Goal: Information Seeking & Learning: Understand process/instructions

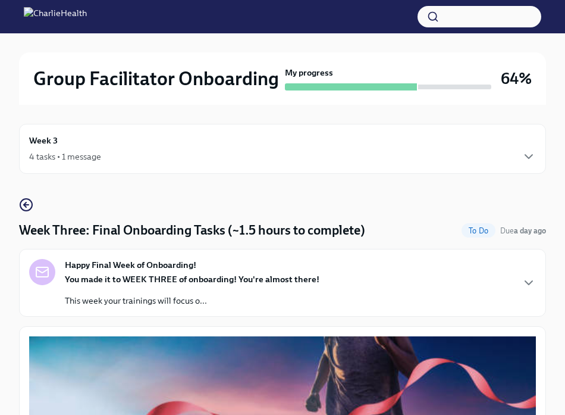
scroll to position [590, 0]
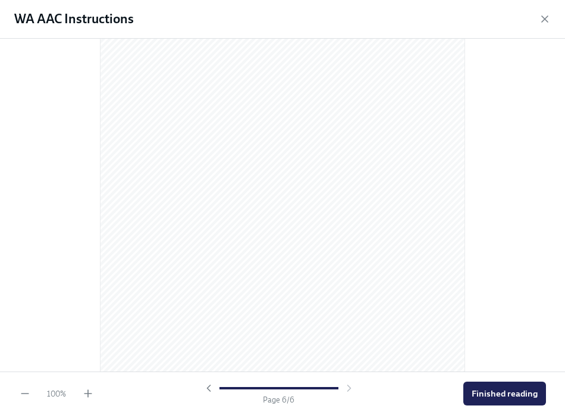
scroll to position [2498, 0]
click at [494, 397] on span "Finished reading" at bounding box center [505, 393] width 66 height 12
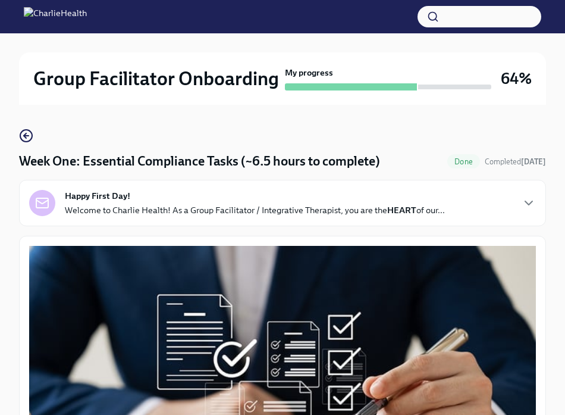
scroll to position [0, 0]
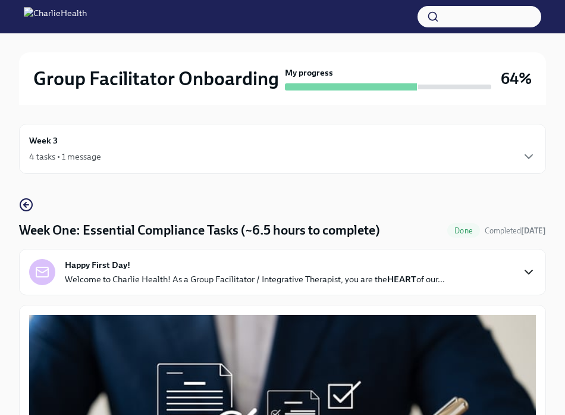
click at [528, 274] on icon "button" at bounding box center [528, 272] width 7 height 4
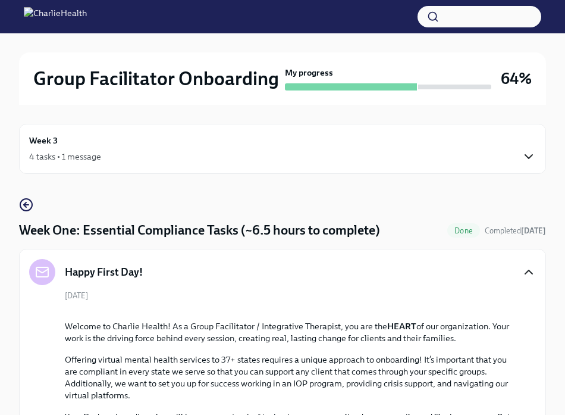
click at [534, 155] on icon "button" at bounding box center [529, 156] width 14 height 14
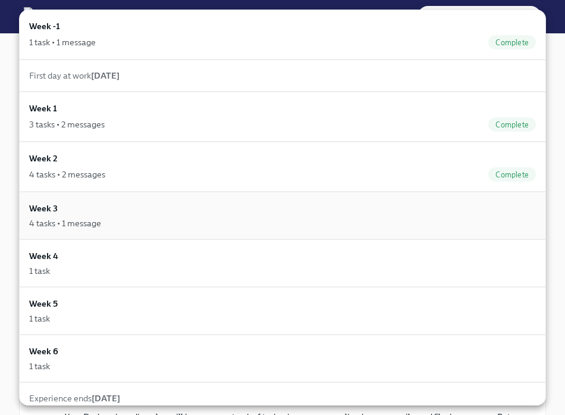
click at [57, 213] on h6 "Week 3" at bounding box center [43, 208] width 29 height 13
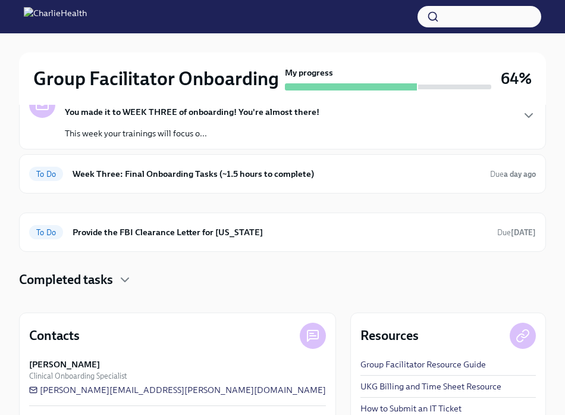
scroll to position [150, 0]
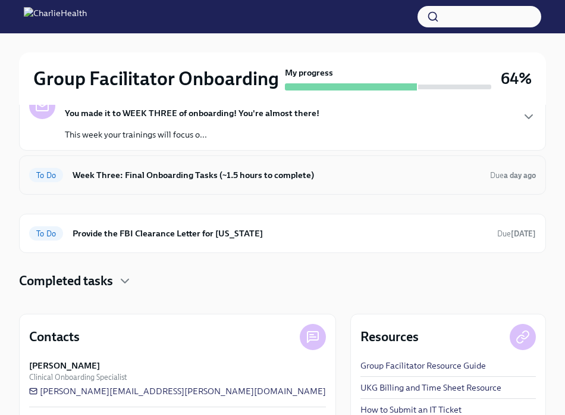
click at [173, 174] on h6 "Week Three: Final Onboarding Tasks (~1.5 hours to complete)" at bounding box center [277, 174] width 408 height 13
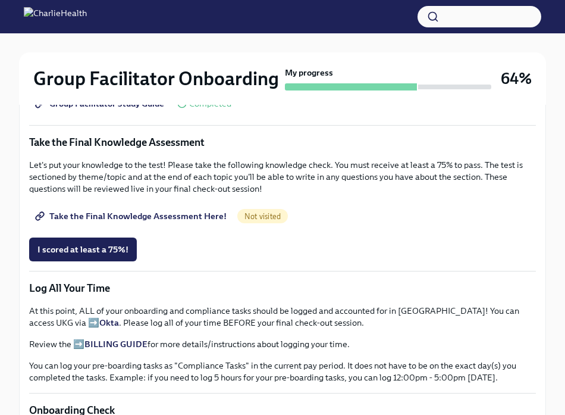
scroll to position [738, 0]
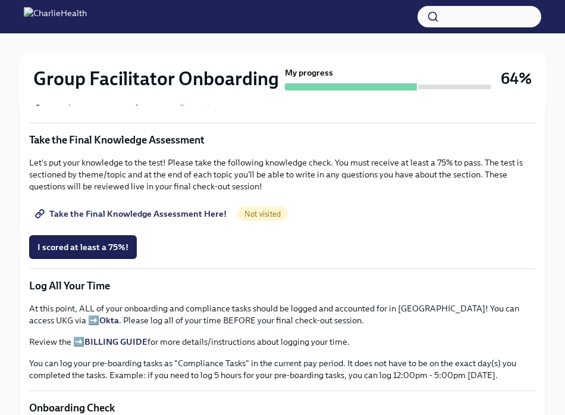
click at [150, 216] on span "Take the Final Knowledge Assessment Here!" at bounding box center [131, 214] width 189 height 12
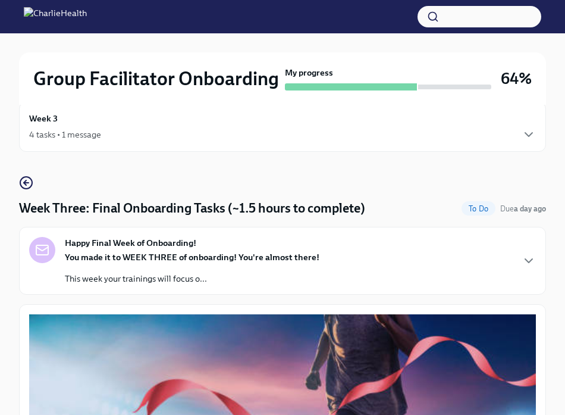
scroll to position [0, 0]
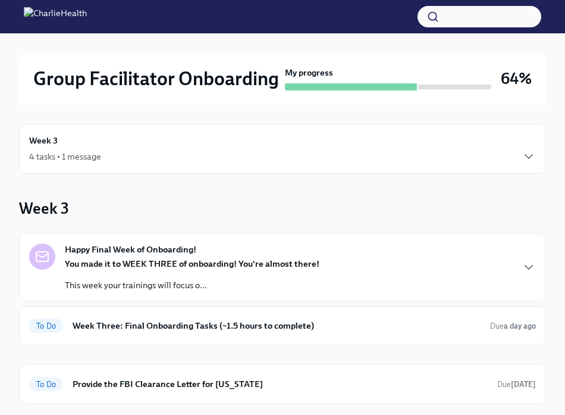
click at [54, 266] on div "Happy Final Week of Onboarding! You made it to WEEK THREE of onboarding! You're…" at bounding box center [174, 267] width 290 height 48
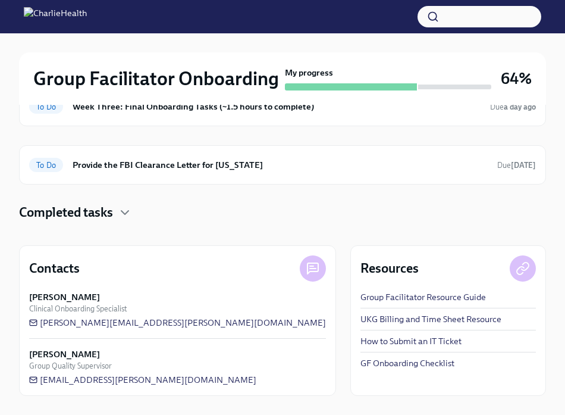
scroll to position [448, 0]
click at [145, 113] on h6 "Week Three: Final Onboarding Tasks (~1.5 hours to complete)" at bounding box center [277, 106] width 408 height 13
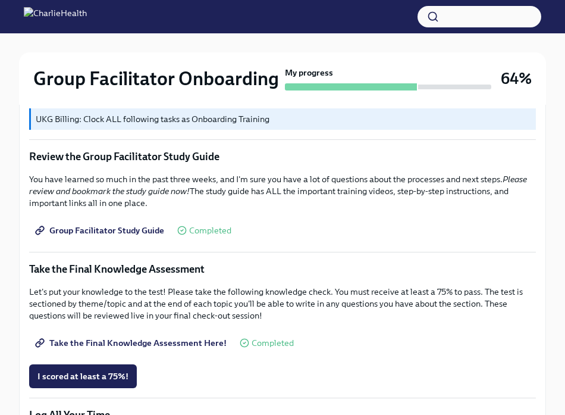
scroll to position [592, 0]
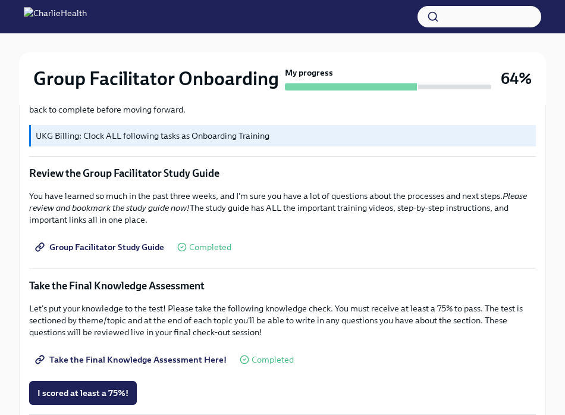
click at [123, 241] on span "Group Facilitator Study Guide" at bounding box center [100, 247] width 127 height 12
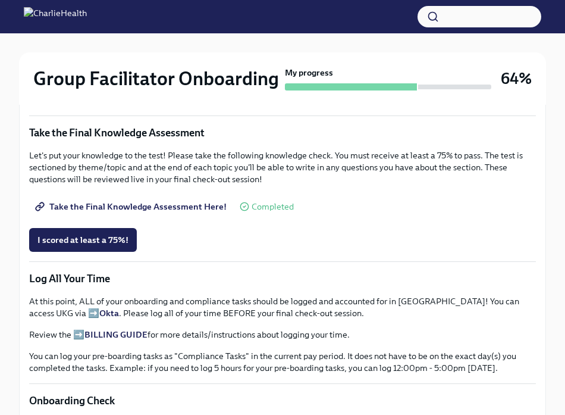
scroll to position [773, 0]
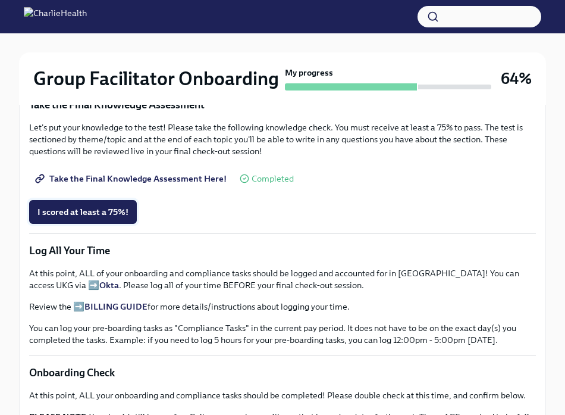
click at [98, 218] on button "I scored at least a 75%!" at bounding box center [83, 212] width 108 height 24
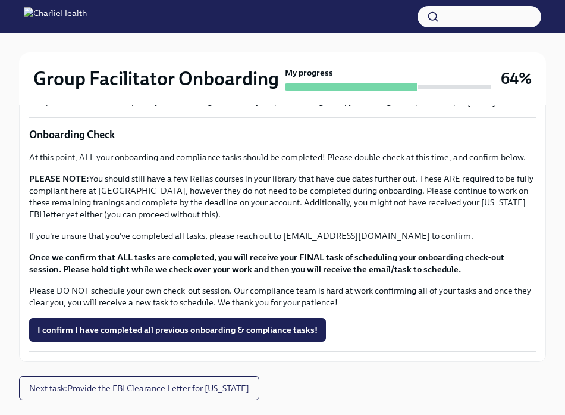
scroll to position [1011, 0]
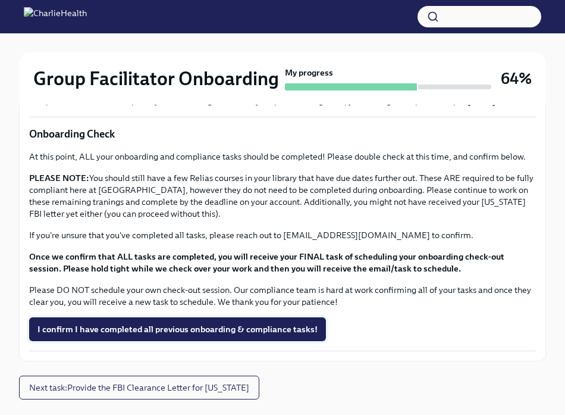
click at [148, 332] on span "I confirm I have completed all previous onboarding & compliance tasks!" at bounding box center [177, 329] width 280 height 12
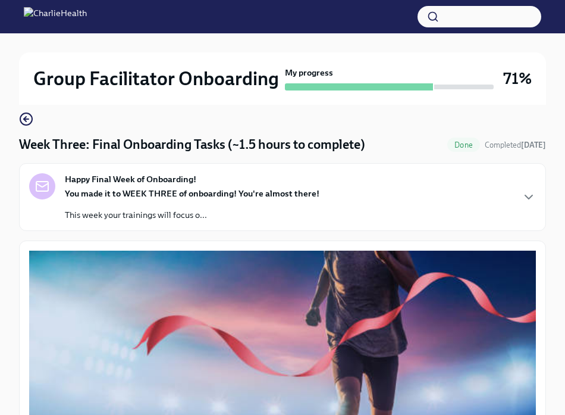
scroll to position [0, 0]
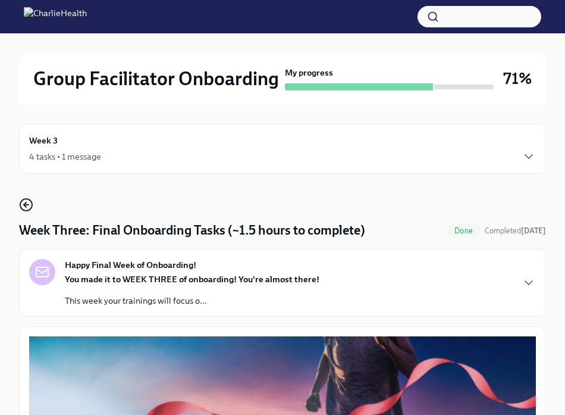
click at [28, 205] on icon "button" at bounding box center [26, 205] width 5 height 0
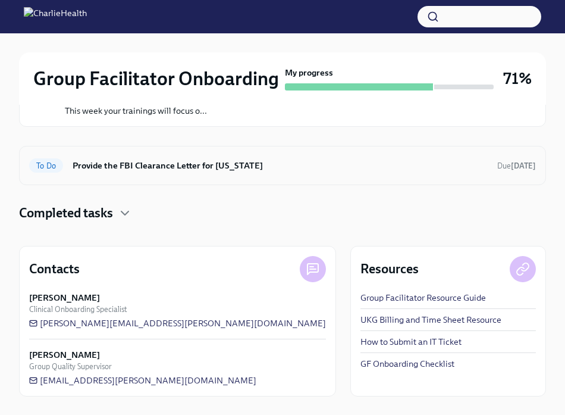
scroll to position [175, 0]
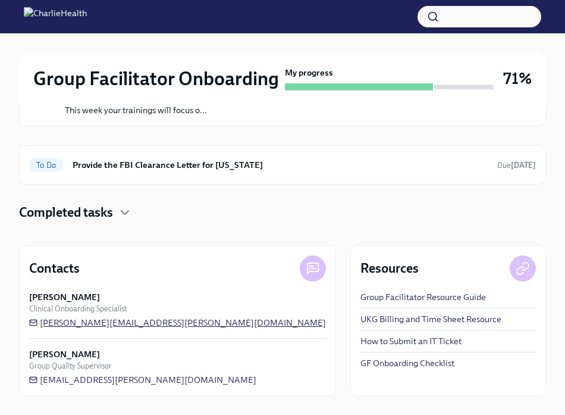
drag, startPoint x: 183, startPoint y: 324, endPoint x: 71, endPoint y: 318, distance: 112.0
click at [73, 318] on div "Keenan Nessl Clinical Onboarding Specialist keenan.nessl@charliehealth.com" at bounding box center [177, 309] width 297 height 37
